Goal: Check status: Check status

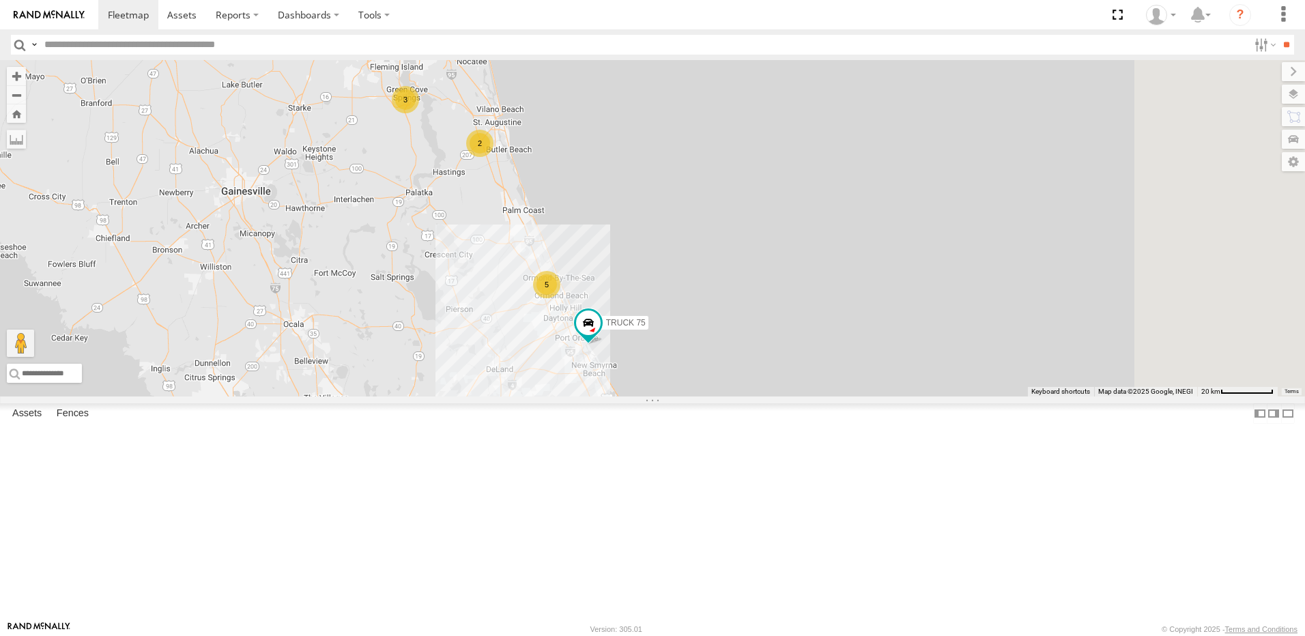
drag, startPoint x: 654, startPoint y: 225, endPoint x: 523, endPoint y: 332, distance: 169.2
click at [524, 332] on div "TRUCK 75 TRUCK 58 3 5 2" at bounding box center [652, 228] width 1305 height 336
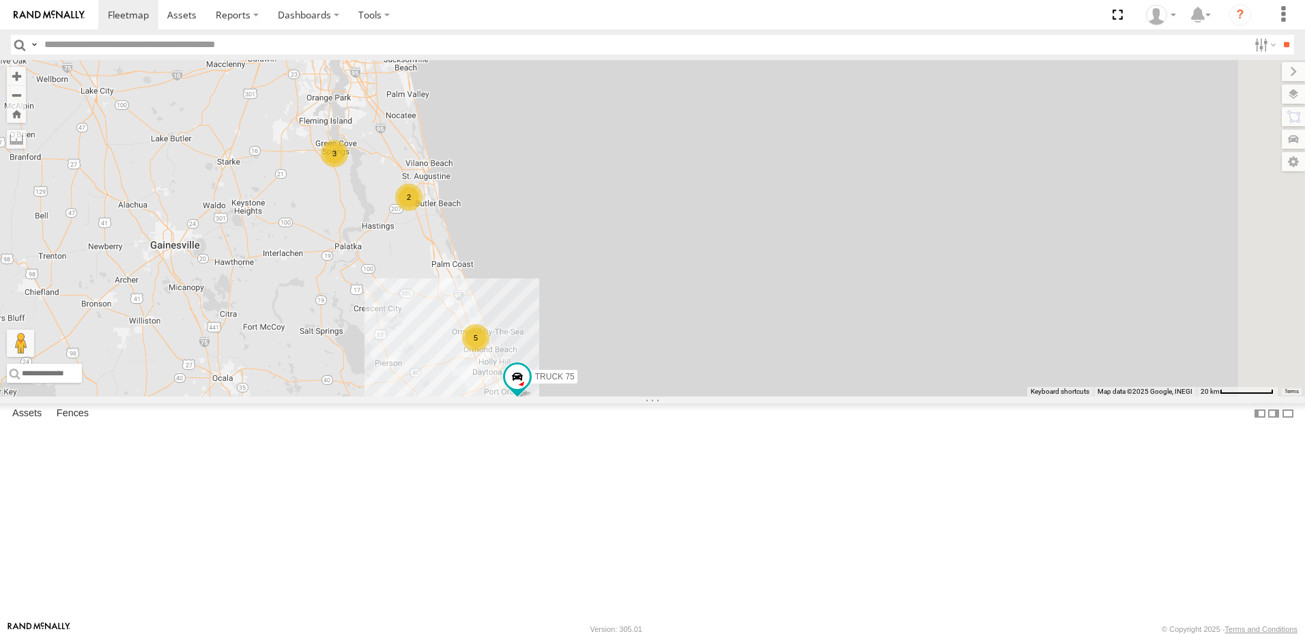
click at [422, 211] on div "2" at bounding box center [408, 197] width 27 height 27
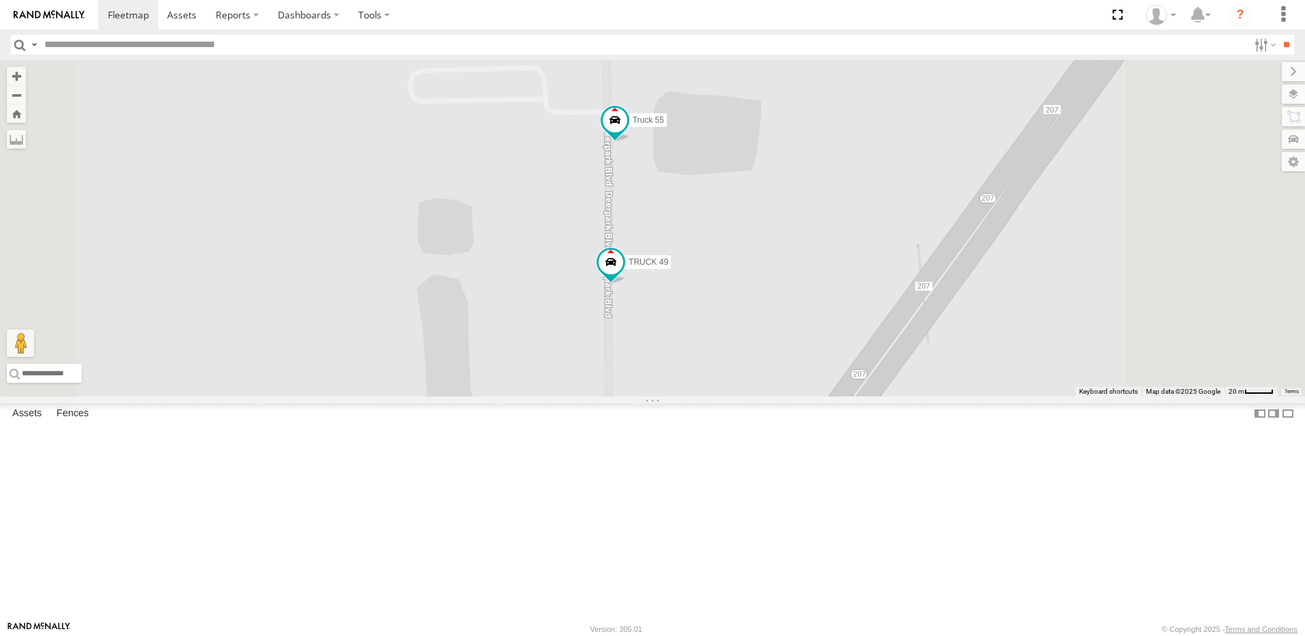
drag, startPoint x: 667, startPoint y: 415, endPoint x: 579, endPoint y: 598, distance: 203.0
click at [579, 396] on div "TRUCK 75 TRUCK 58 TRUCK 49 Truck 55" at bounding box center [652, 228] width 1305 height 336
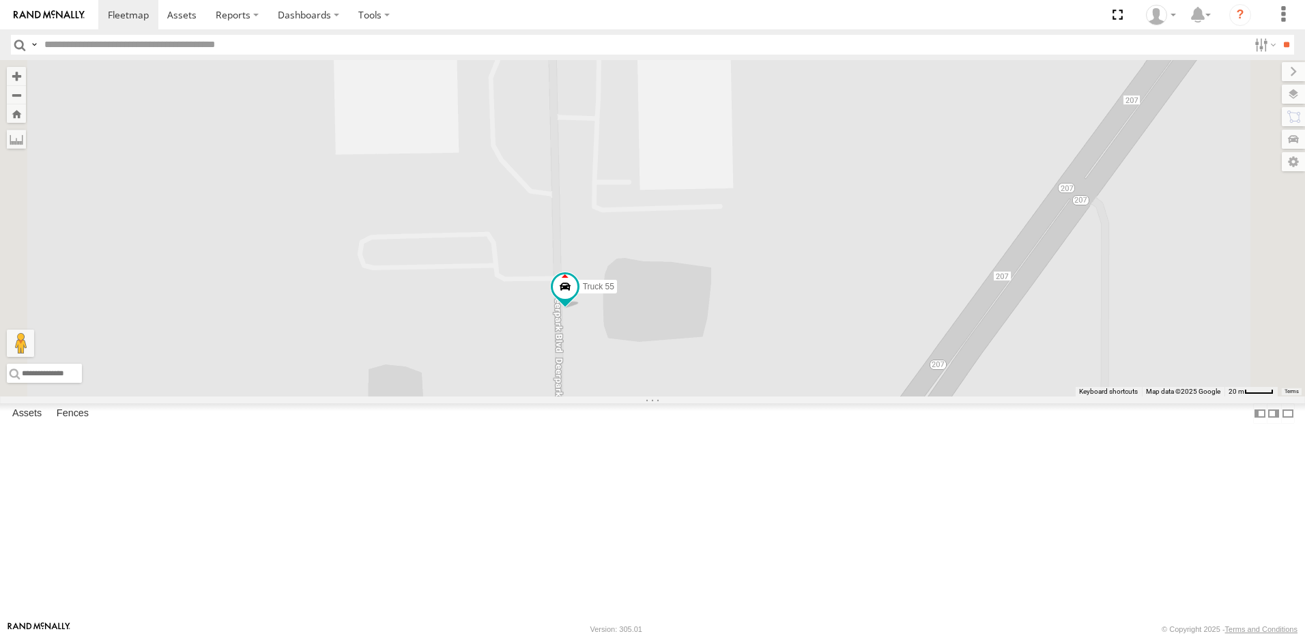
drag, startPoint x: 581, startPoint y: 416, endPoint x: 569, endPoint y: 523, distance: 107.8
click at [569, 396] on div "TRUCK 75 TRUCK 58 TRUCK 49 Truck 55" at bounding box center [652, 228] width 1305 height 336
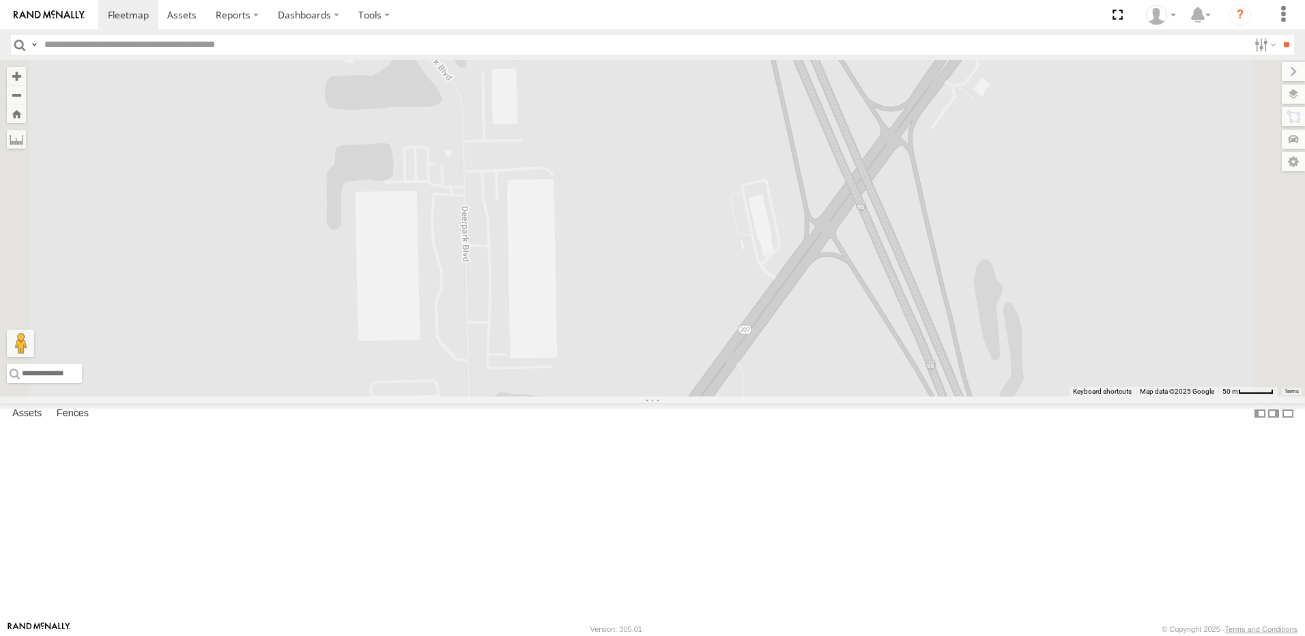
drag, startPoint x: 600, startPoint y: 260, endPoint x: 626, endPoint y: 480, distance: 221.2
click at [626, 396] on div "TRUCK 75 TRUCK 58 TRUCK 49 Truck 55" at bounding box center [652, 228] width 1305 height 336
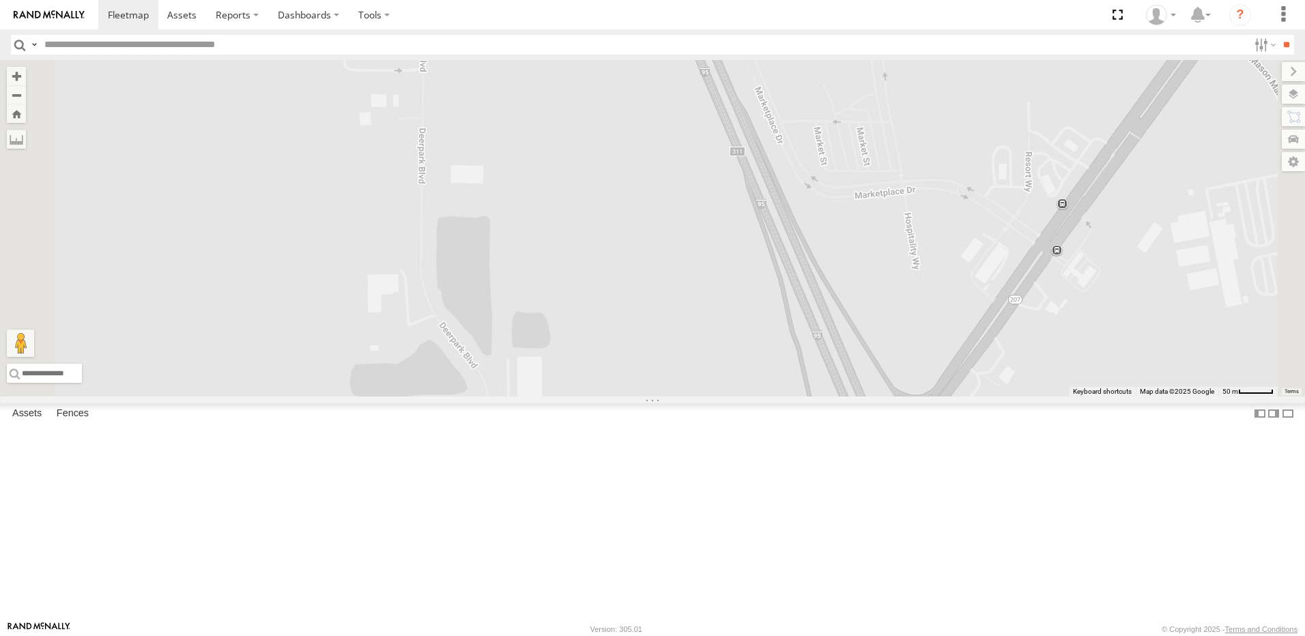
drag, startPoint x: 579, startPoint y: 344, endPoint x: 585, endPoint y: 450, distance: 106.6
click at [585, 396] on div "TRUCK 75 TRUCK 58 TRUCK 49 Truck 55" at bounding box center [652, 228] width 1305 height 336
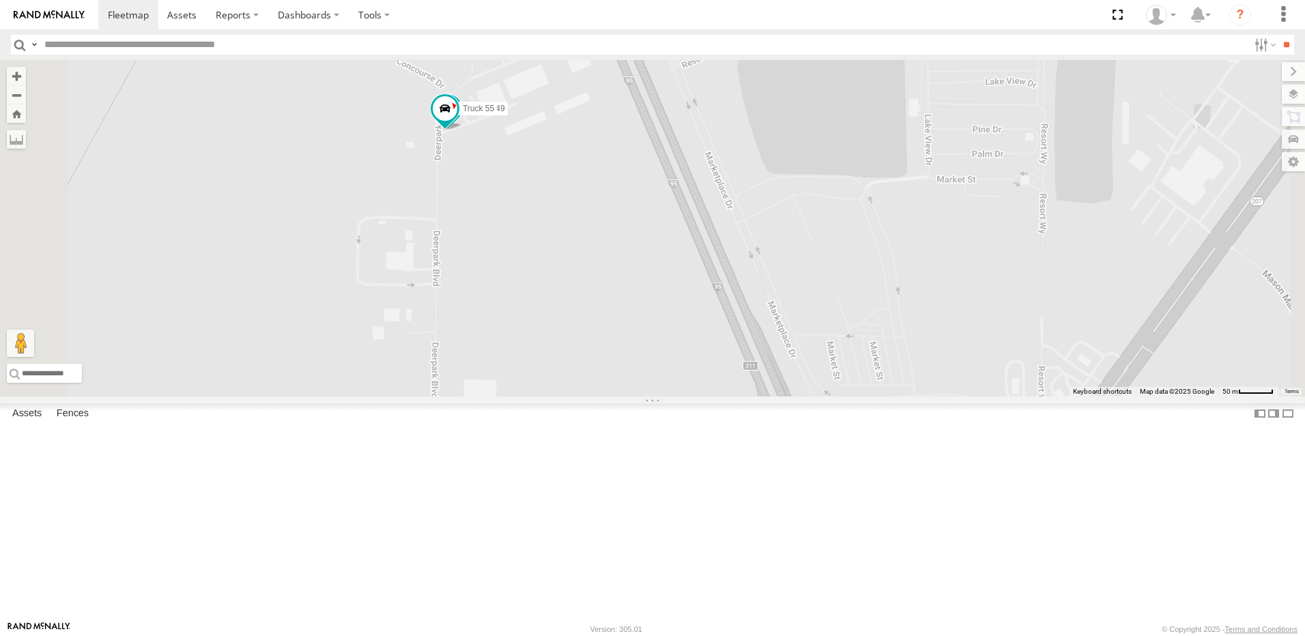
drag, startPoint x: 535, startPoint y: 299, endPoint x: 544, endPoint y: 378, distance: 79.7
click at [544, 378] on div "TRUCK 75 TRUCK 58 TRUCK 49 Truck 55" at bounding box center [652, 228] width 1305 height 336
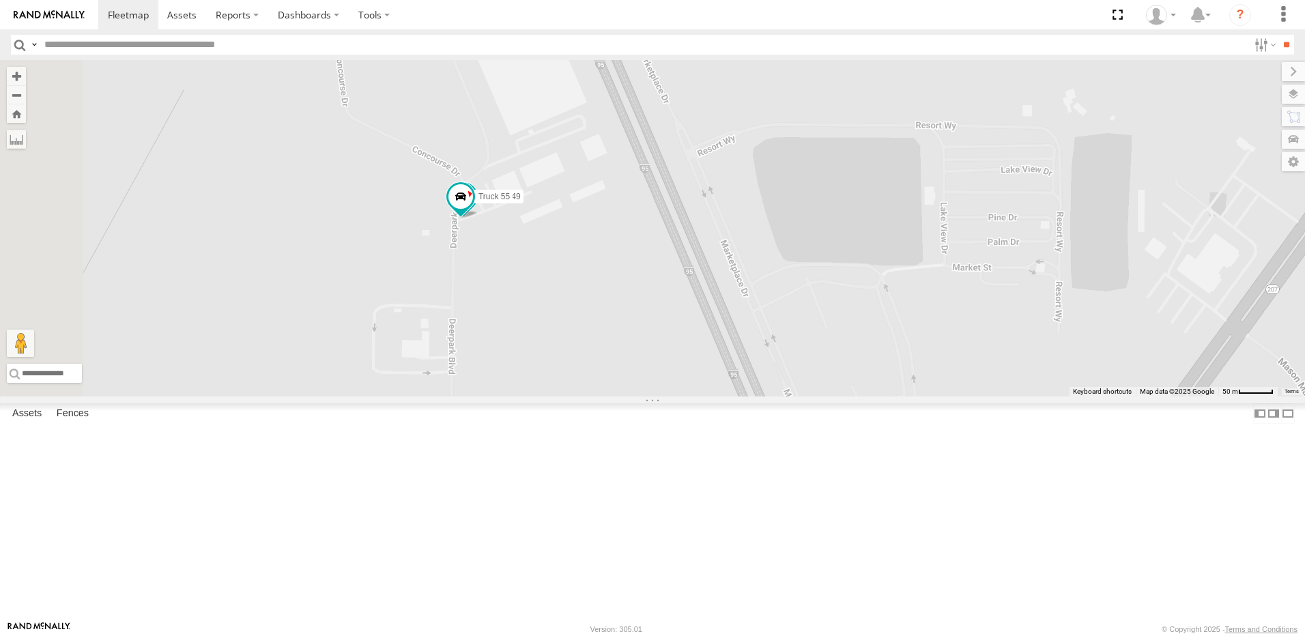
click at [511, 335] on div "TRUCK 75 TRUCK 58 TRUCK 49 Truck 55" at bounding box center [652, 228] width 1305 height 336
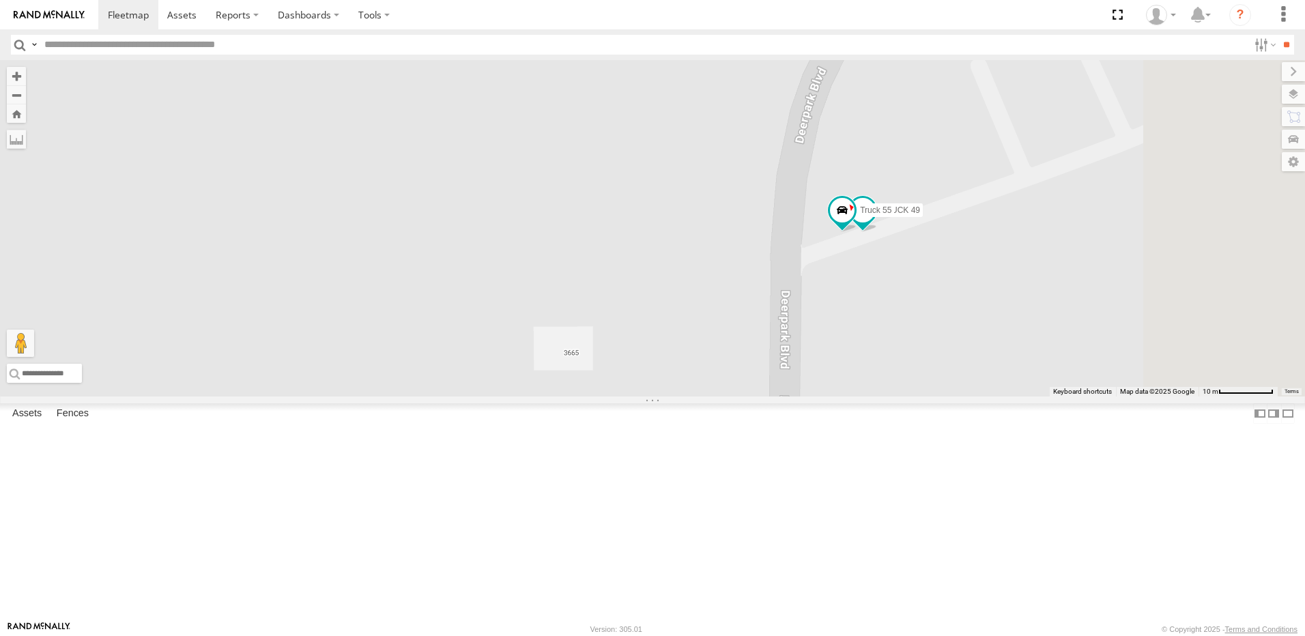
drag, startPoint x: 747, startPoint y: 368, endPoint x: 419, endPoint y: 419, distance: 331.4
click at [478, 396] on div "TRUCK 75 TRUCK 58 TRUCK 49 Truck 55" at bounding box center [652, 228] width 1305 height 336
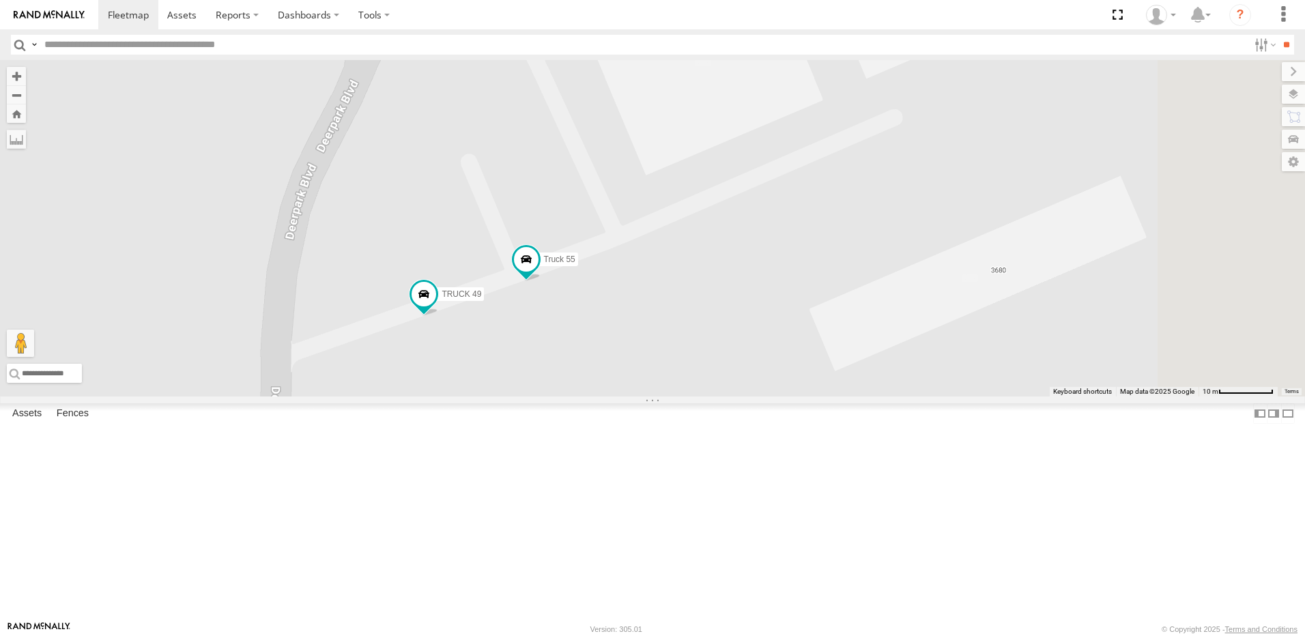
drag, startPoint x: 822, startPoint y: 393, endPoint x: 700, endPoint y: 467, distance: 142.1
click at [703, 396] on div "TRUCK 75 TRUCK 58 TRUCK 49 Truck 55" at bounding box center [652, 228] width 1305 height 336
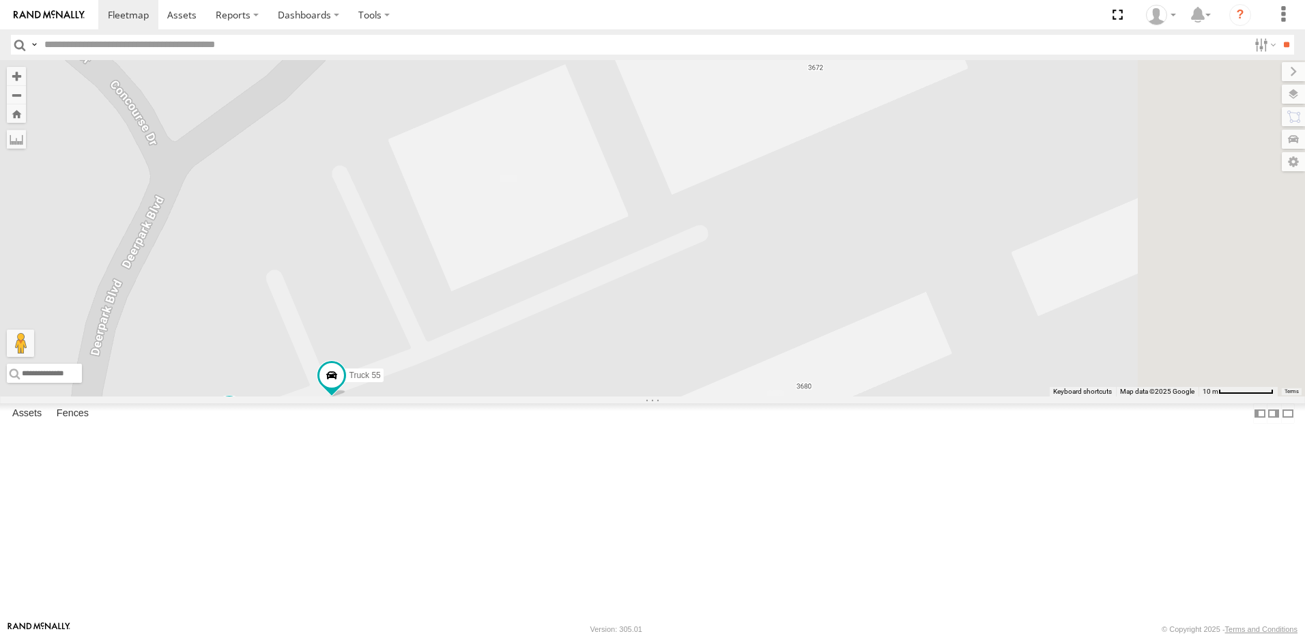
click at [0, 0] on link at bounding box center [0, 0] width 0 height 0
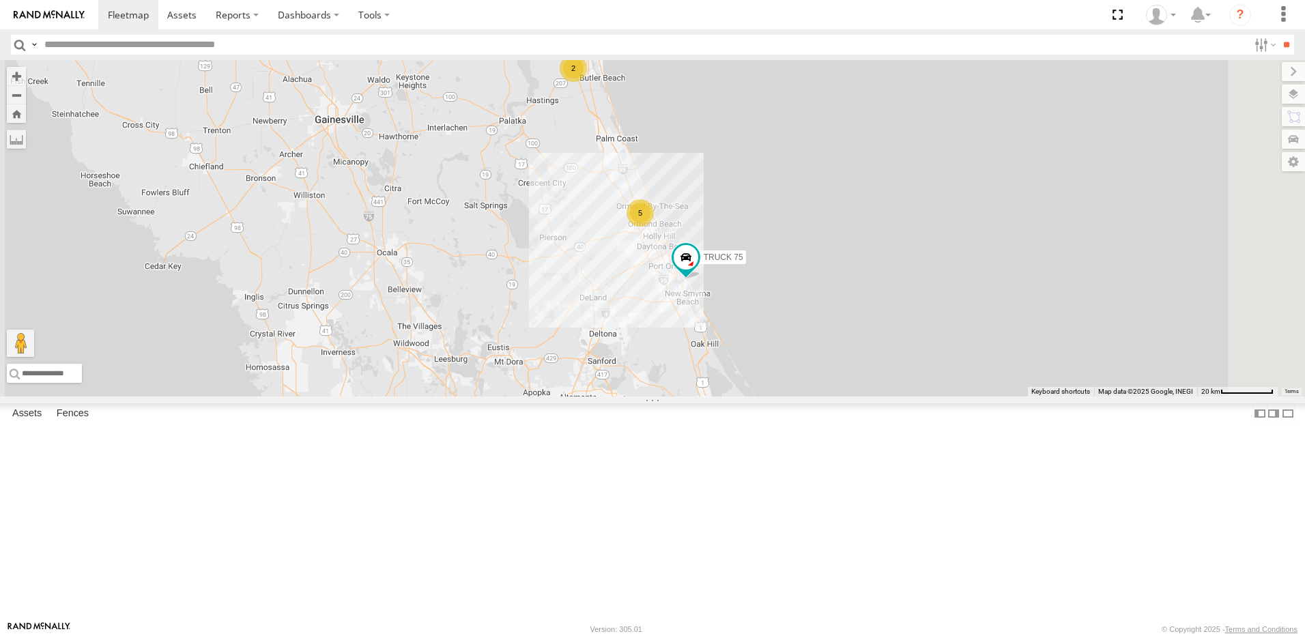
drag, startPoint x: 594, startPoint y: 252, endPoint x: 511, endPoint y: 347, distance: 126.3
click at [511, 347] on div "3 5 2 TRUCK 75 TRUCK 58" at bounding box center [652, 228] width 1305 height 336
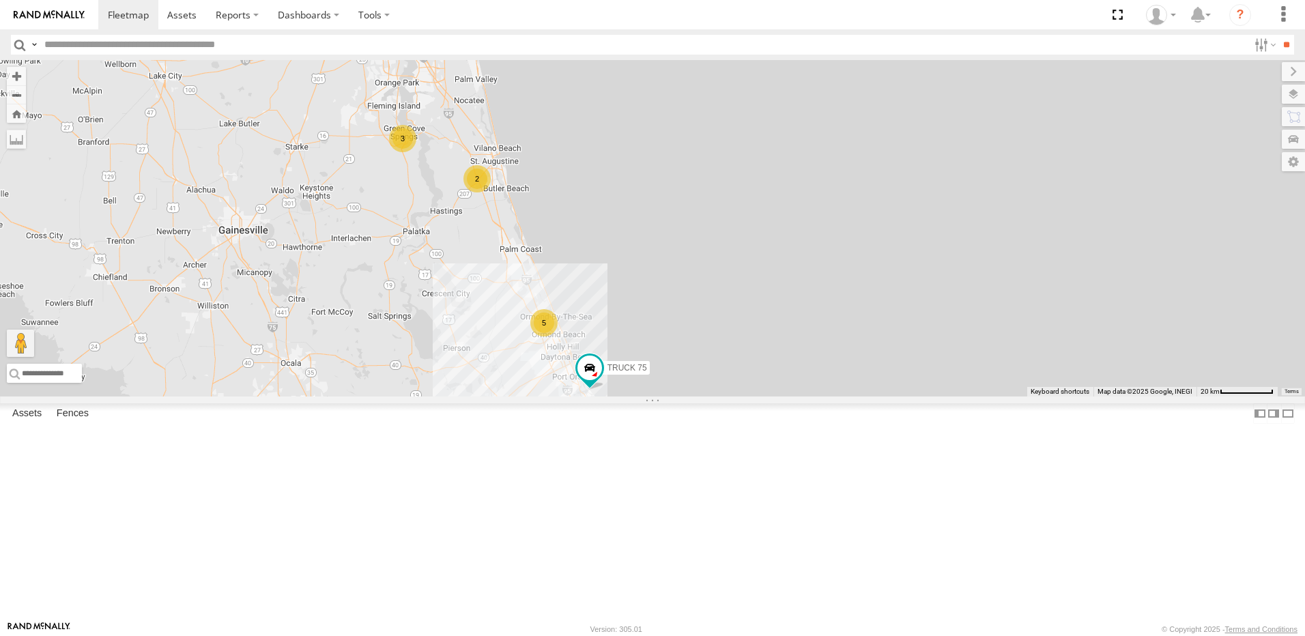
click at [491, 192] on div "2" at bounding box center [476, 178] width 27 height 27
